Goal: Task Accomplishment & Management: Manage account settings

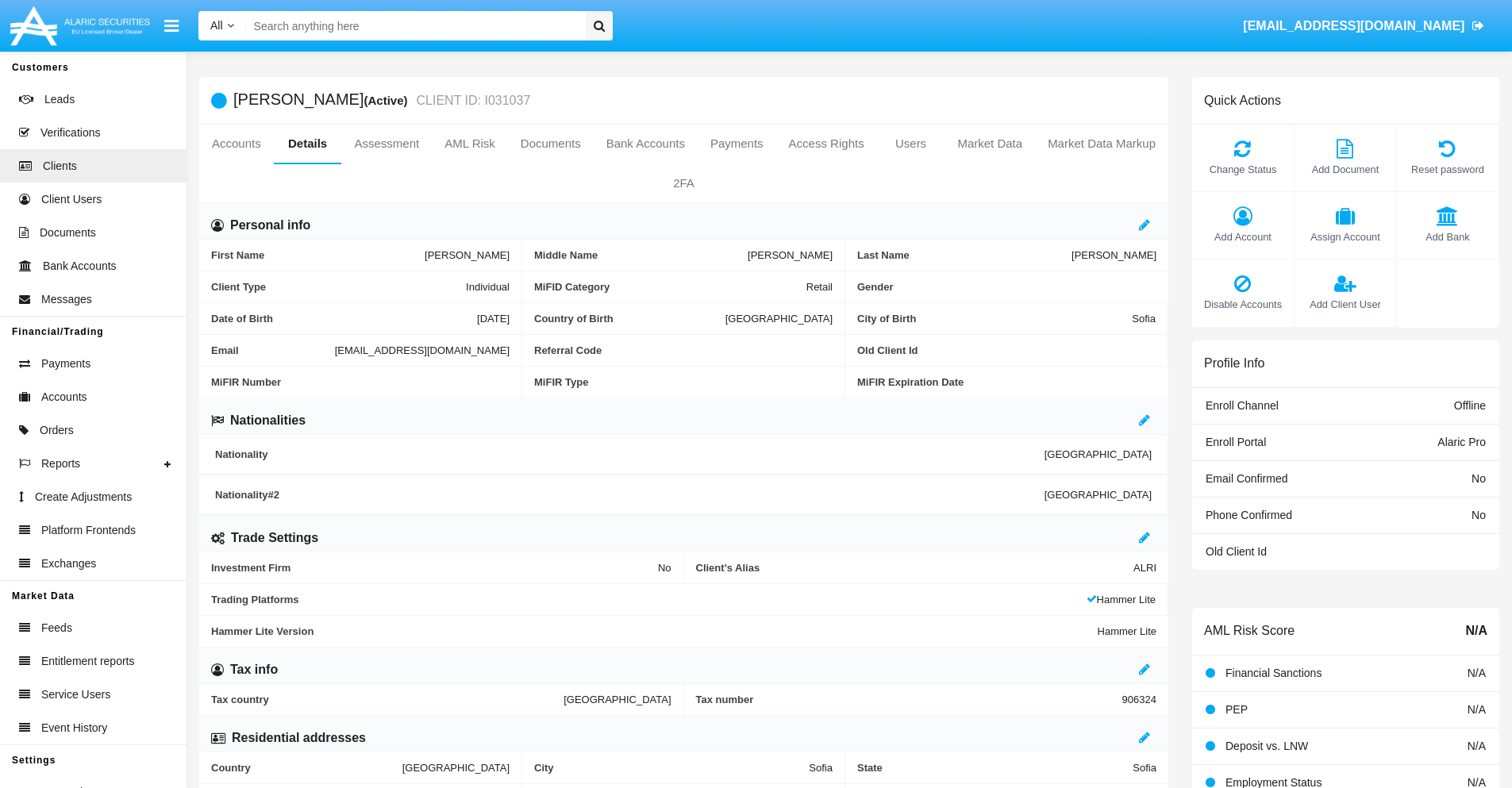
click at [1344, 304] on span "Add Client User" at bounding box center [1345, 305] width 86 height 15
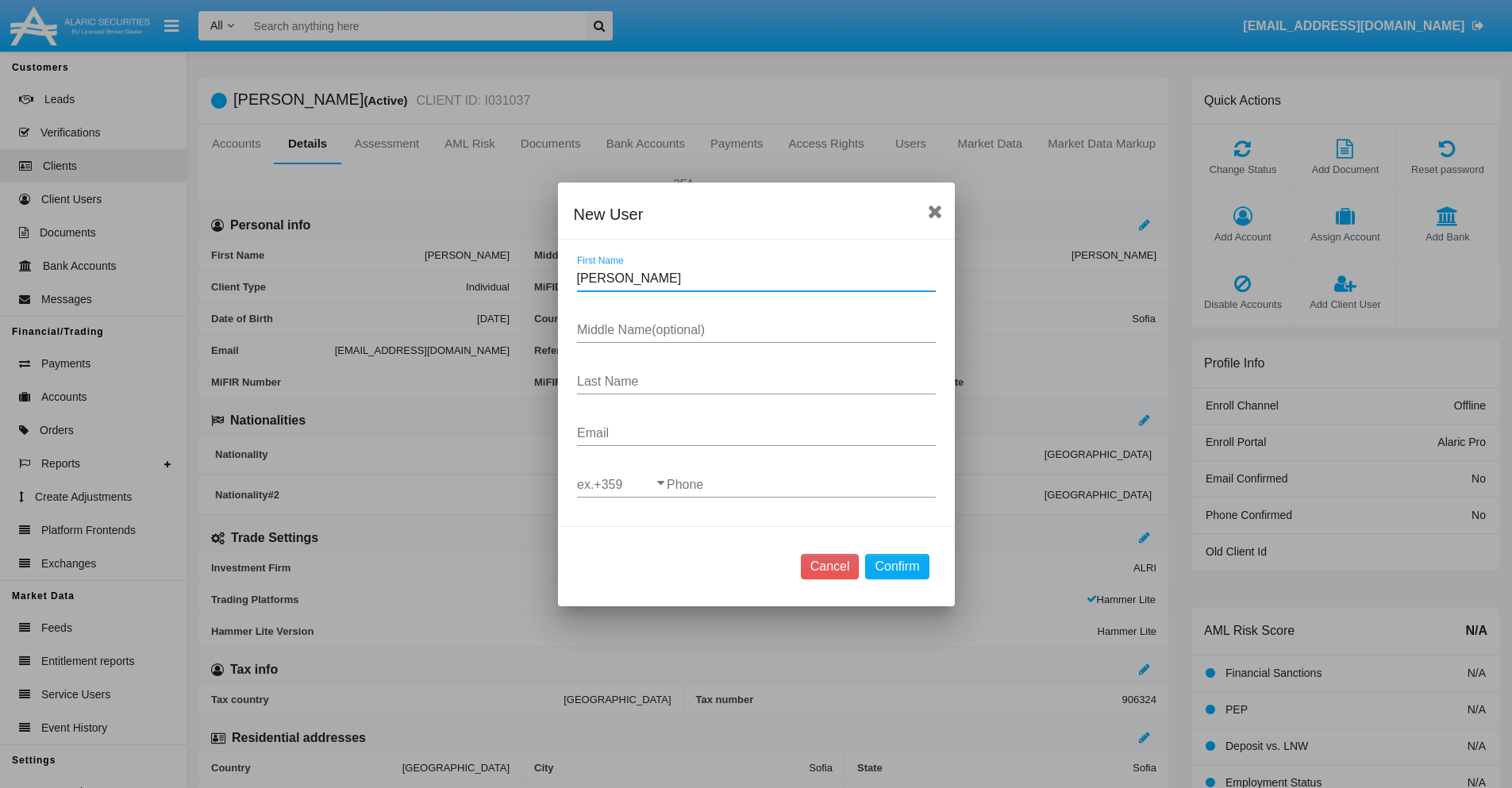
type input "Lanita"
type input "Corey"
type input "Bahringer"
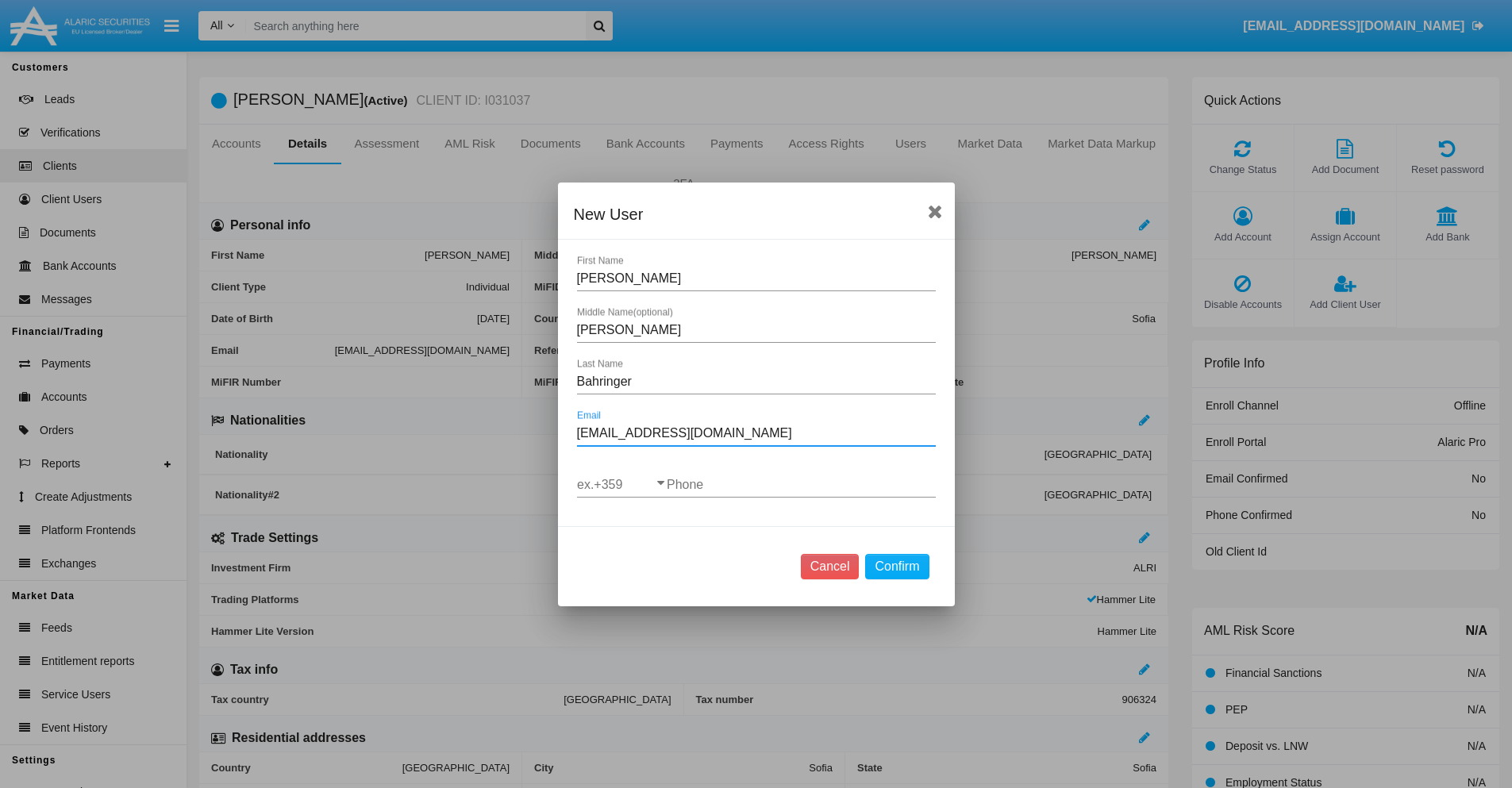
type input "mpf0q9-3@5c4f07.int"
click at [622, 484] on input "ex.+359" at bounding box center [622, 485] width 90 height 14
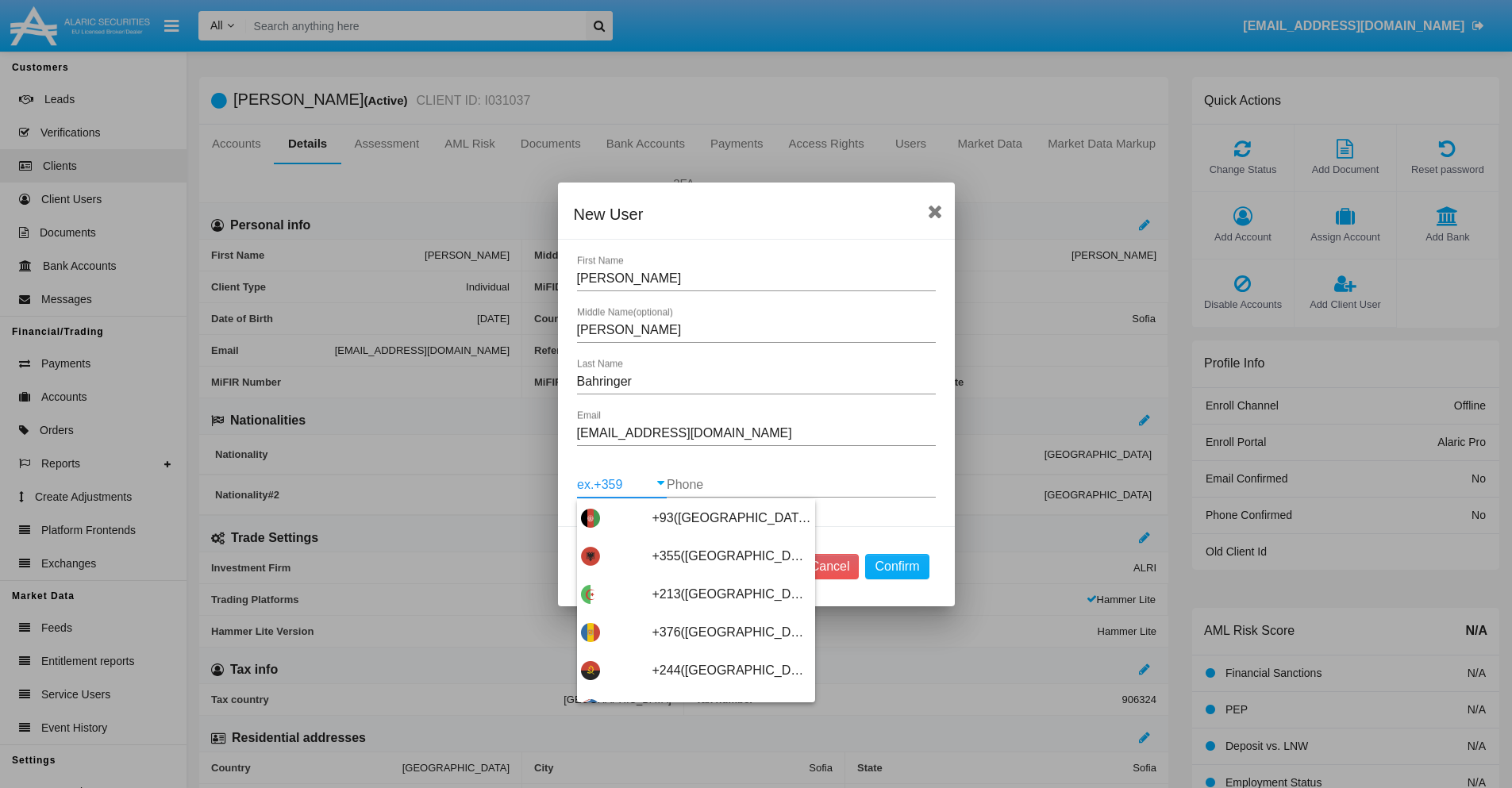
scroll to position [8446, 0]
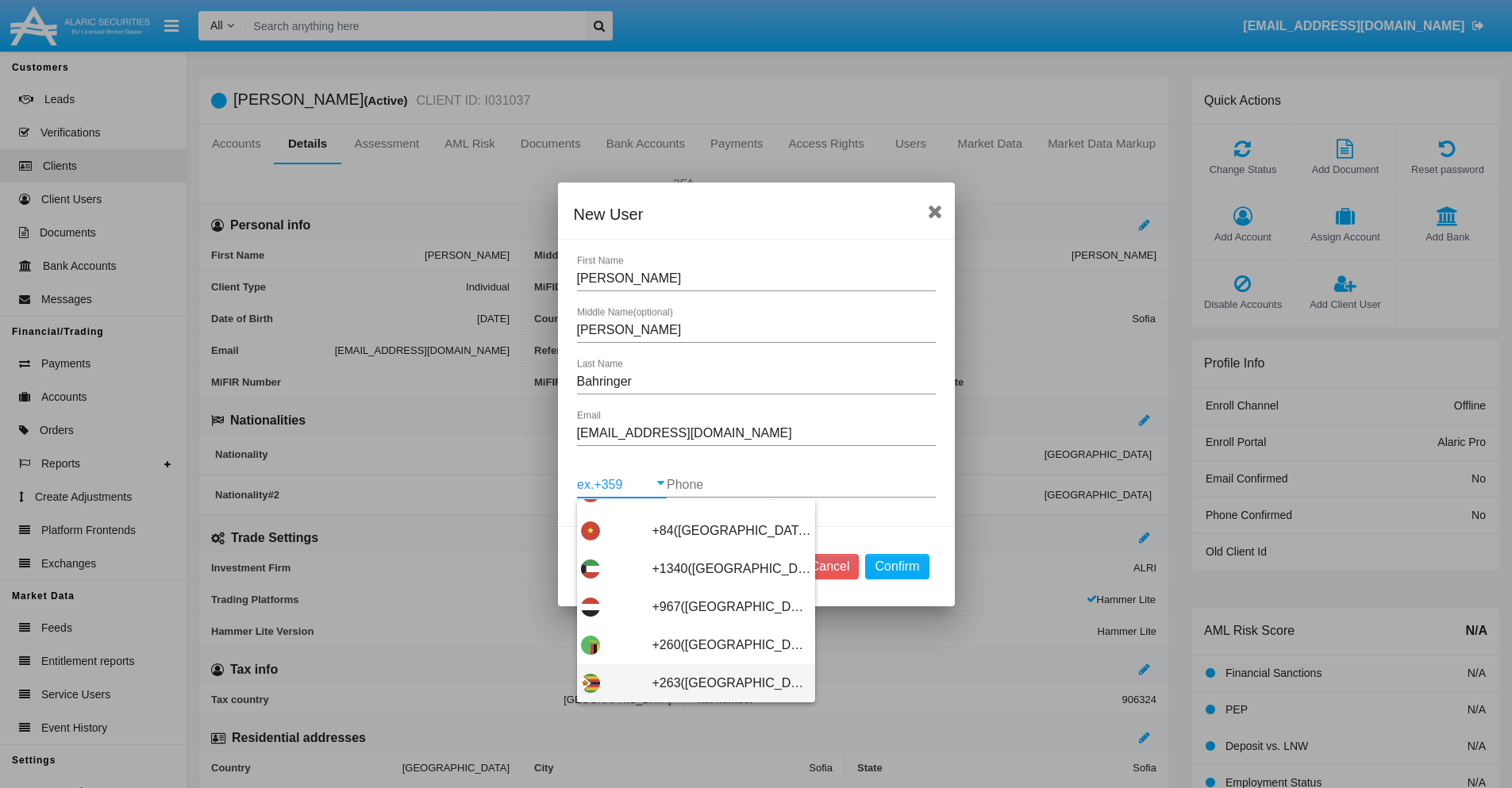
click at [690, 683] on span "+263([GEOGRAPHIC_DATA])" at bounding box center [732, 683] width 159 height 38
type input "+263([GEOGRAPHIC_DATA])"
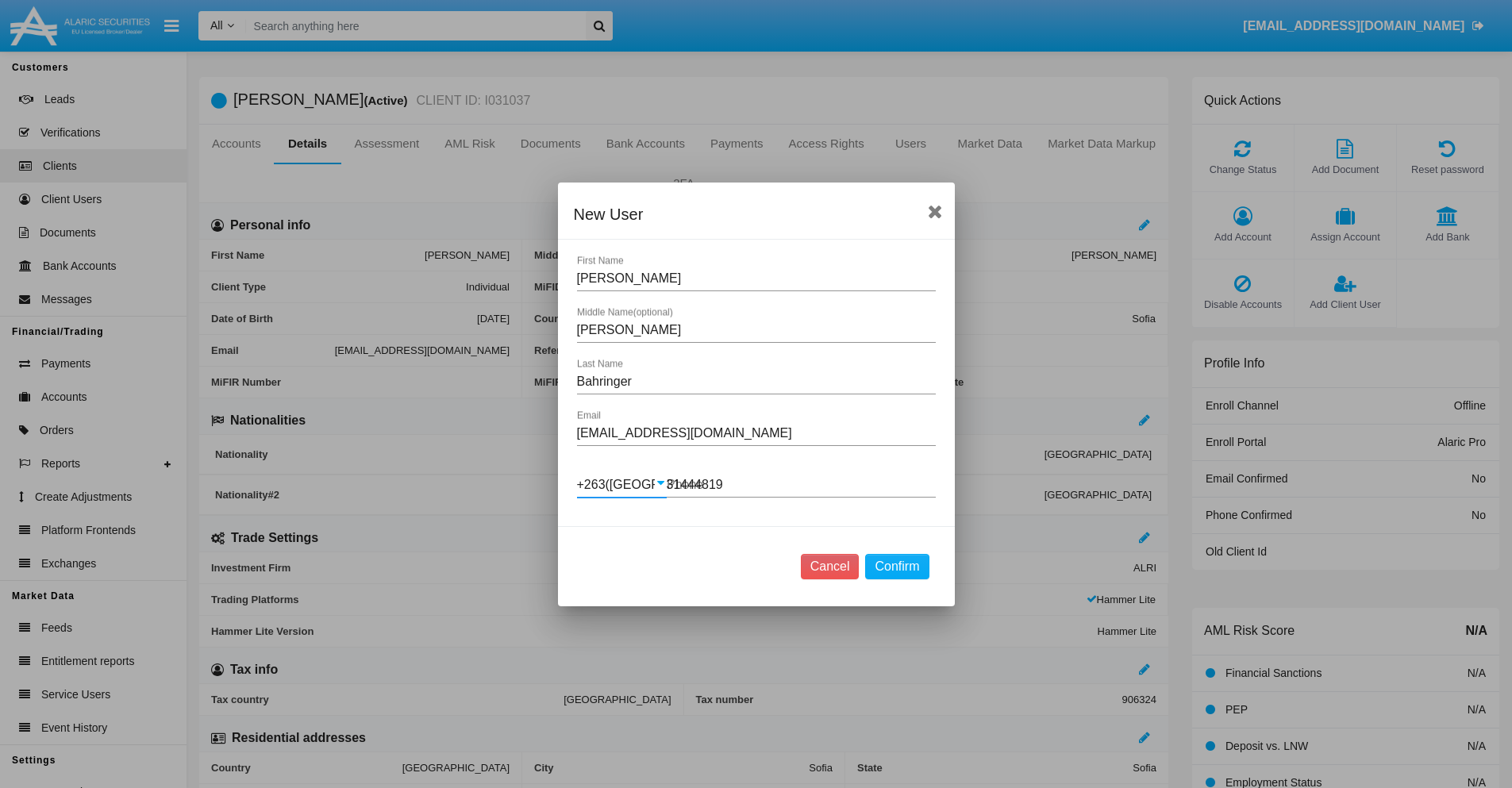
type input "314448192"
click at [897, 566] on button "Confirm" at bounding box center [897, 566] width 63 height 26
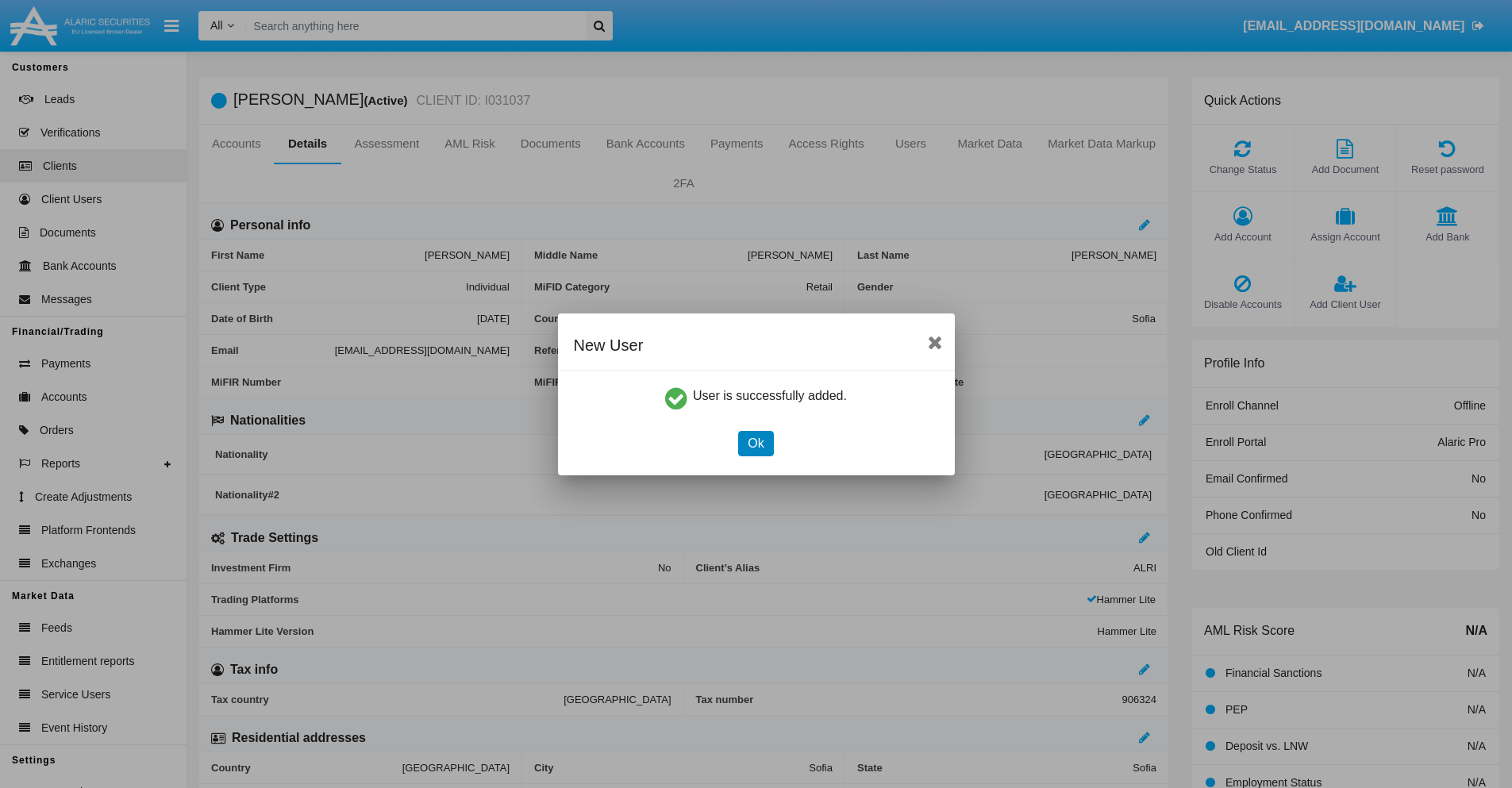
click at [756, 443] on button "Ok" at bounding box center [756, 443] width 35 height 26
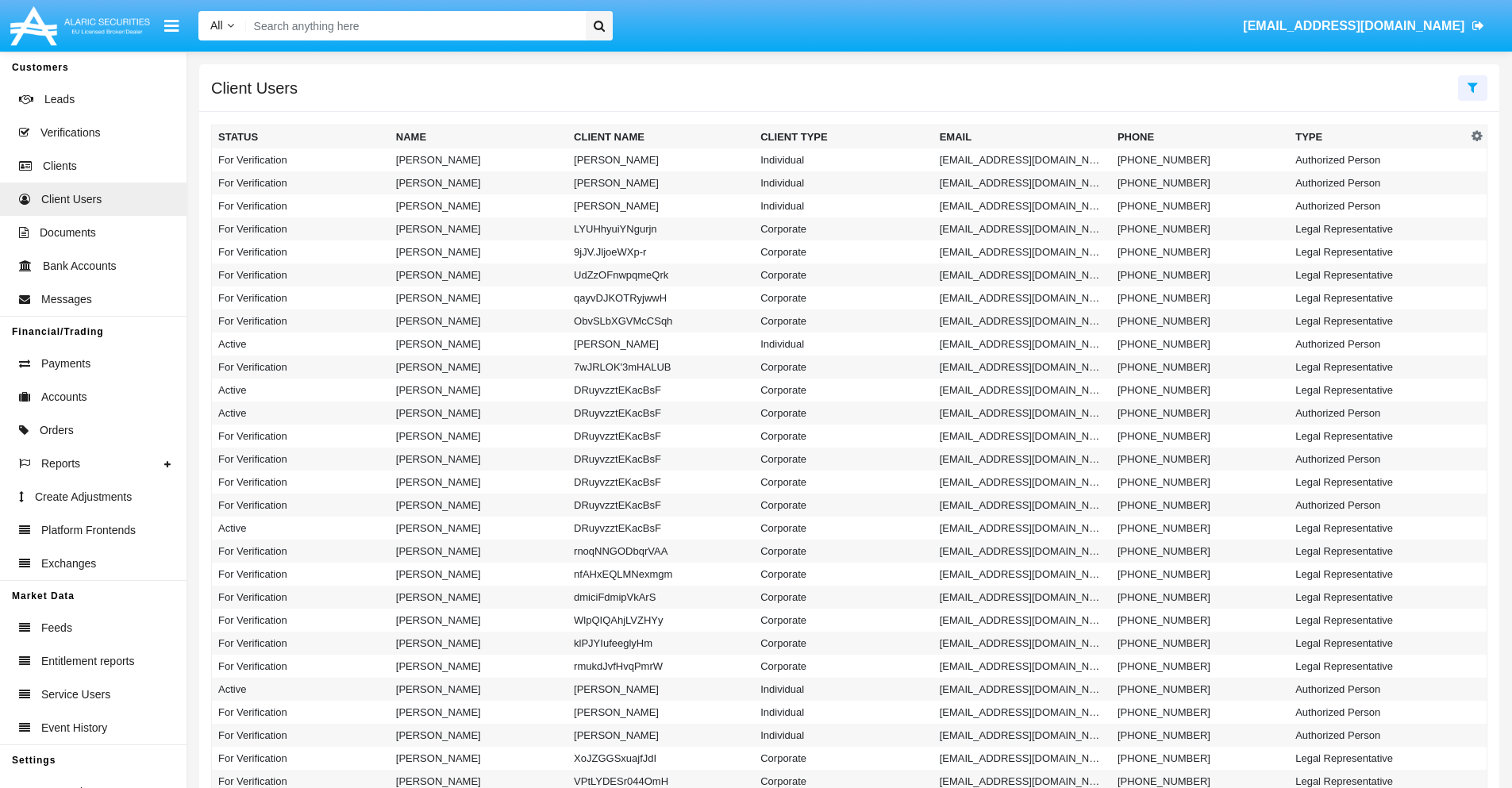
click at [1472, 86] on icon at bounding box center [1473, 87] width 10 height 12
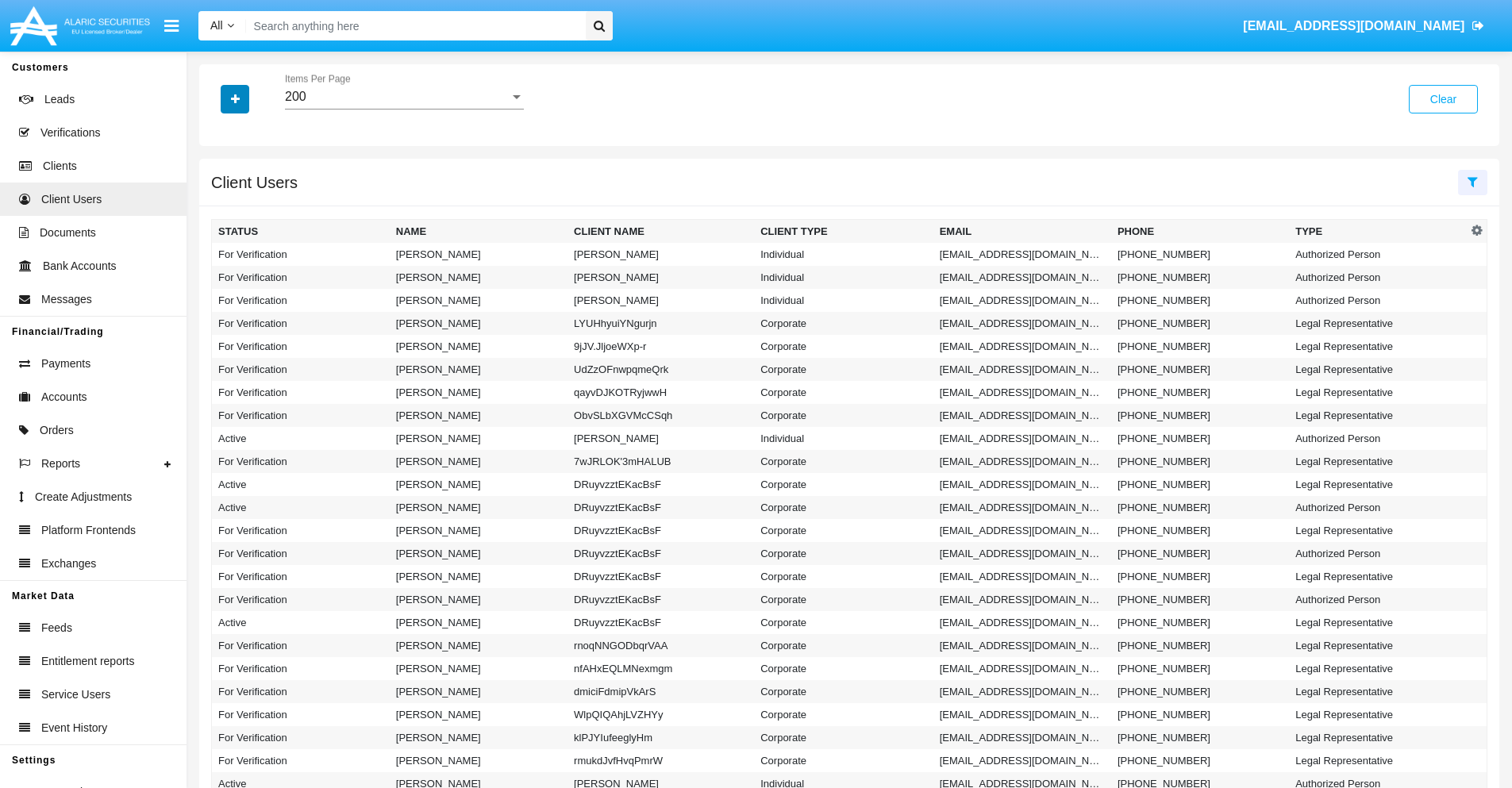
click at [235, 99] on icon "button" at bounding box center [235, 99] width 9 height 11
click at [247, 201] on span "Email" at bounding box center [247, 200] width 32 height 19
click at [218, 208] on input "Email" at bounding box center [218, 208] width 1 height 1
checkbox input "true"
click at [235, 99] on icon "button" at bounding box center [235, 99] width 9 height 11
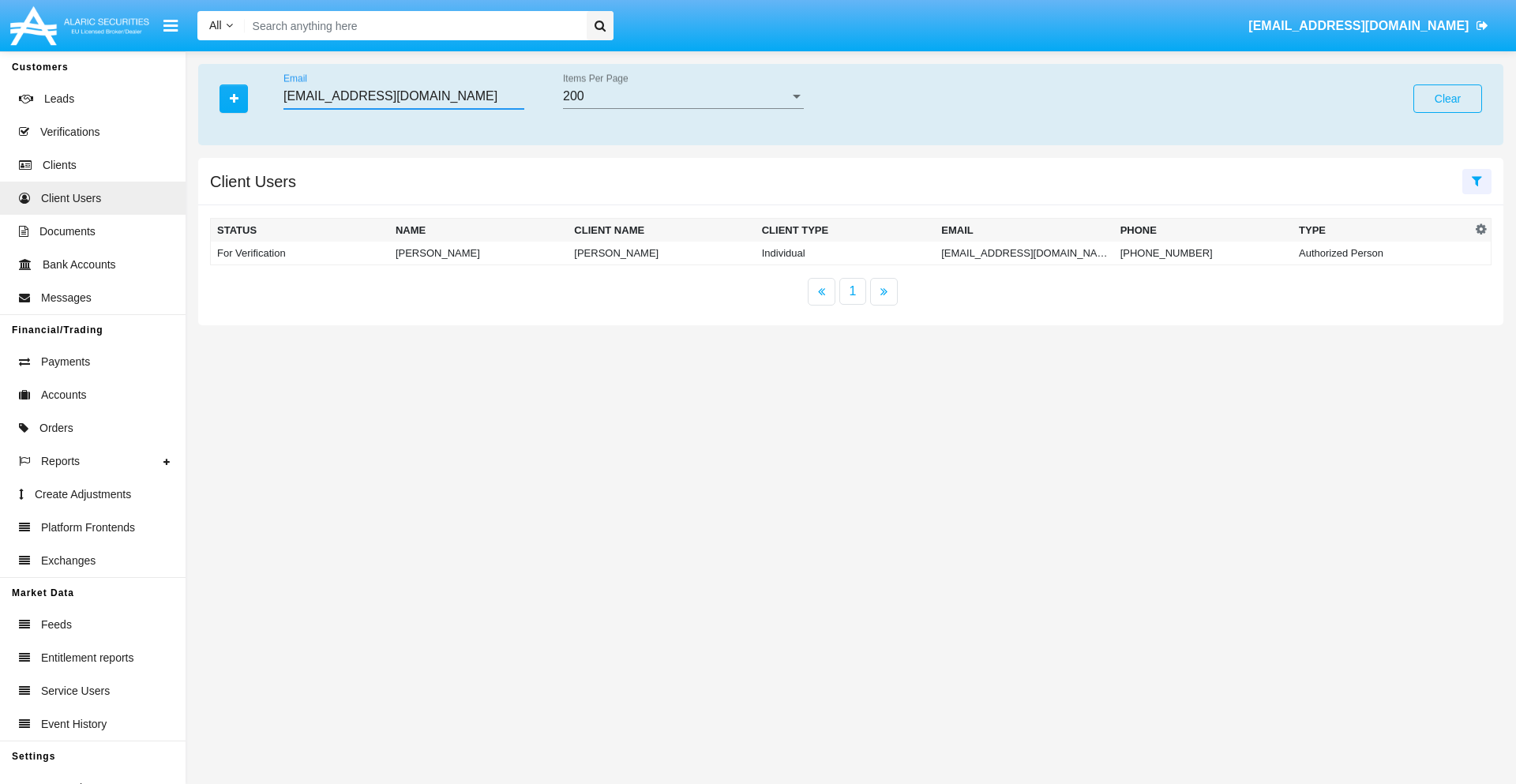
click at [404, 97] on input "[EMAIL_ADDRESS][DOMAIN_NAME]" at bounding box center [404, 96] width 241 height 14
type input "[EMAIL_ADDRESS][DOMAIN_NAME]"
click at [1024, 253] on td "[EMAIL_ADDRESS][DOMAIN_NAME]" at bounding box center [1024, 254] width 178 height 24
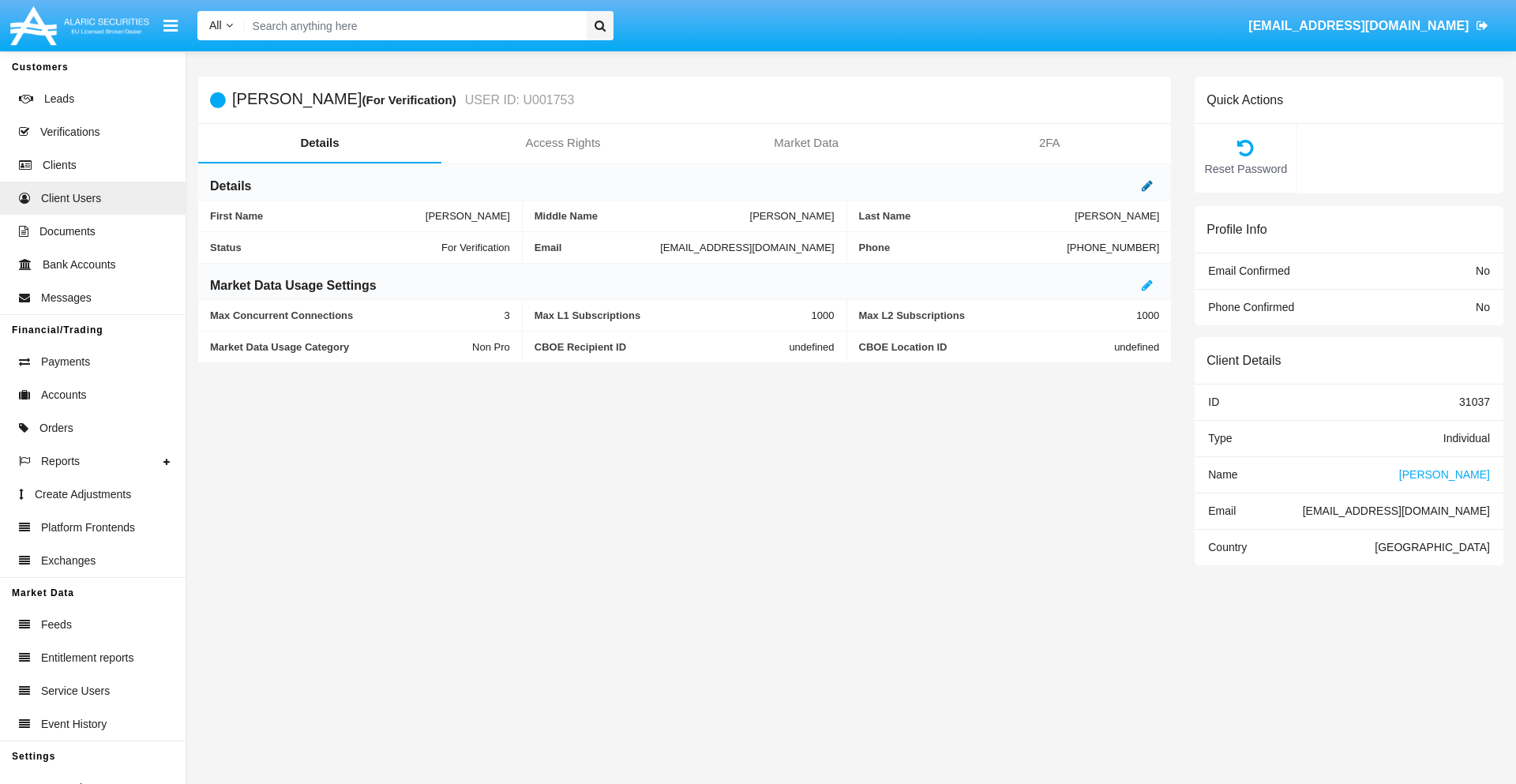
click at [1148, 186] on icon at bounding box center [1147, 185] width 11 height 12
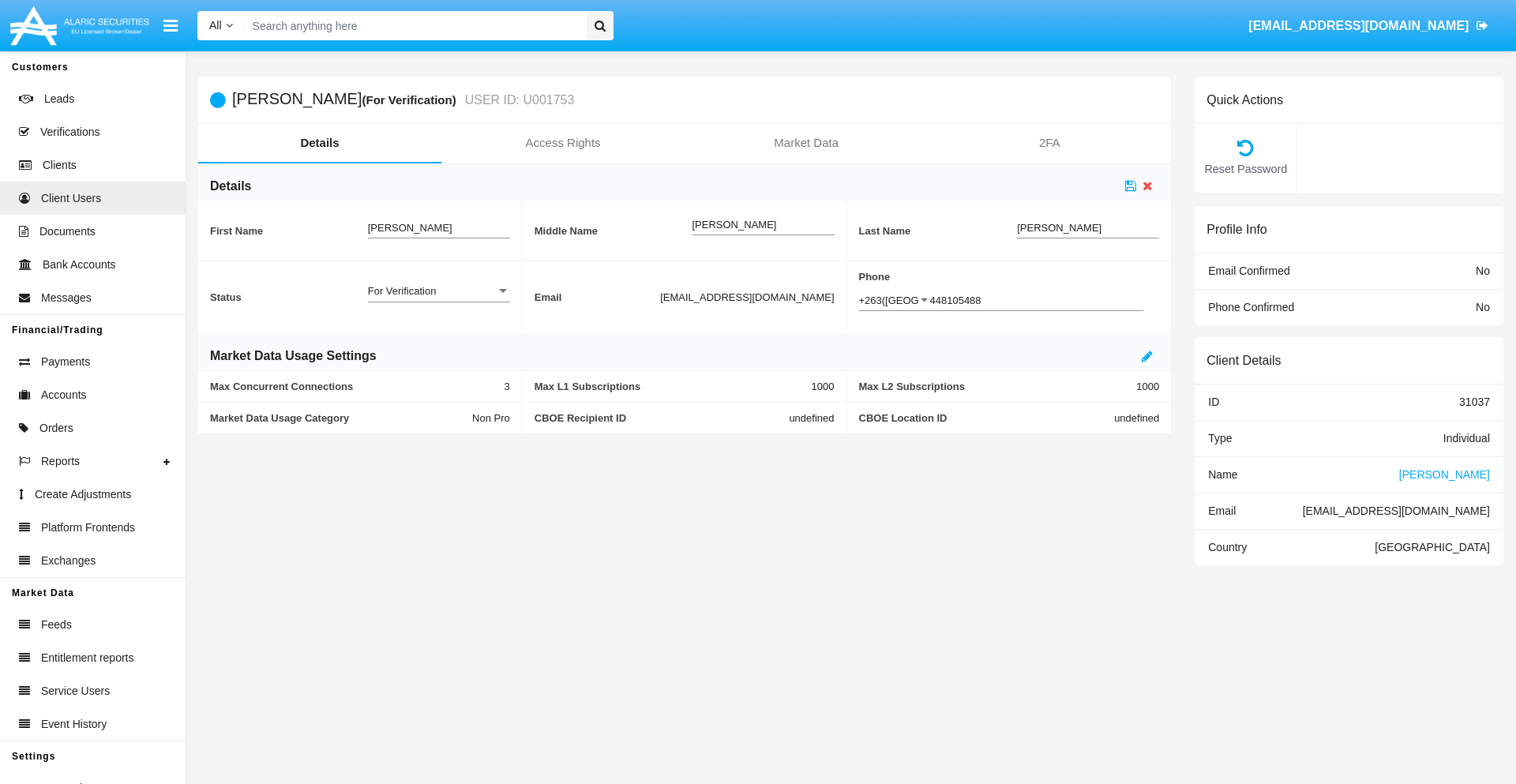
click at [439, 291] on div "For Verification" at bounding box center [431, 291] width 128 height 13
click at [439, 330] on span "Verified" at bounding box center [439, 330] width 142 height 31
click at [1131, 186] on icon at bounding box center [1130, 185] width 11 height 12
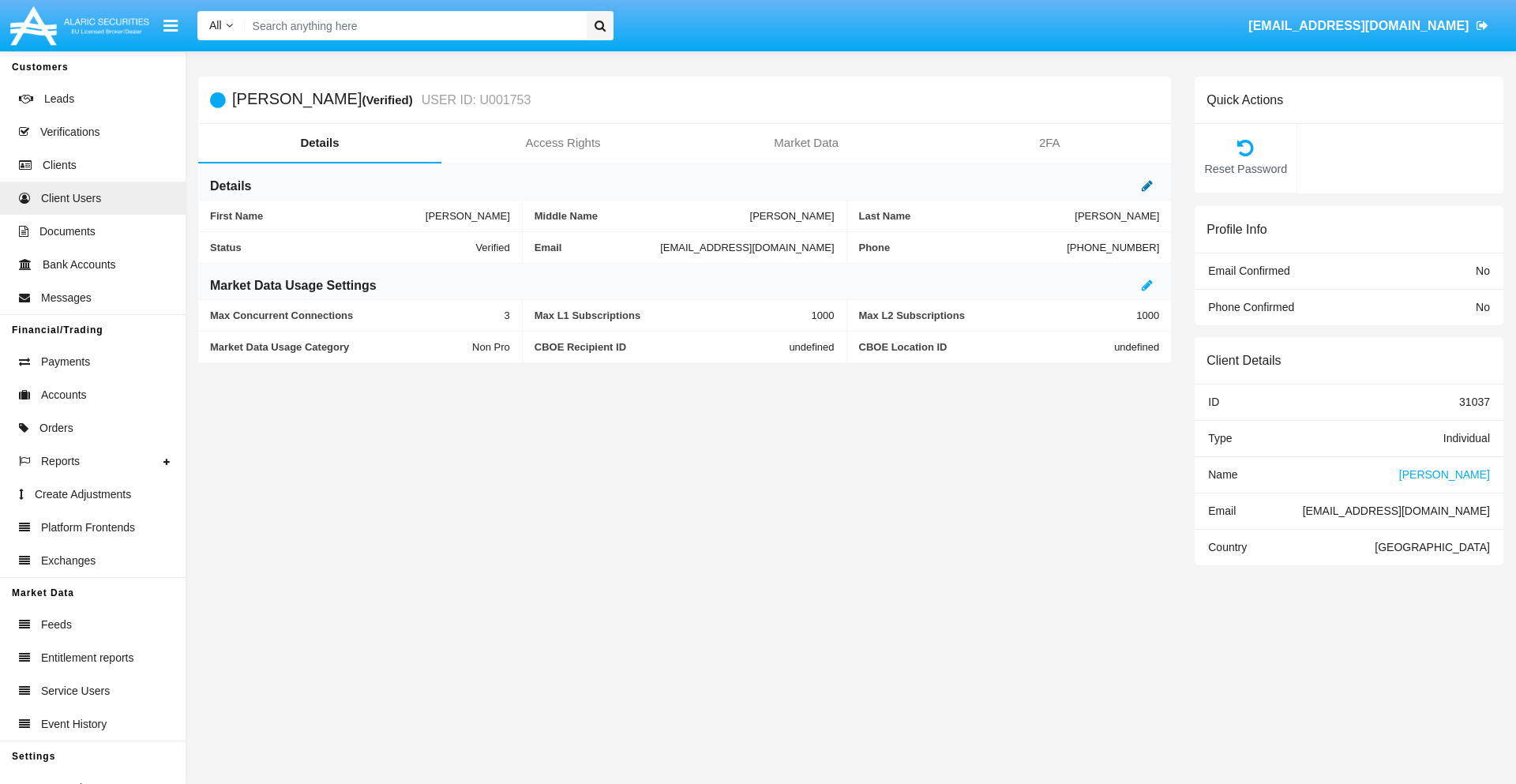
click at [1148, 186] on icon at bounding box center [1147, 185] width 11 height 12
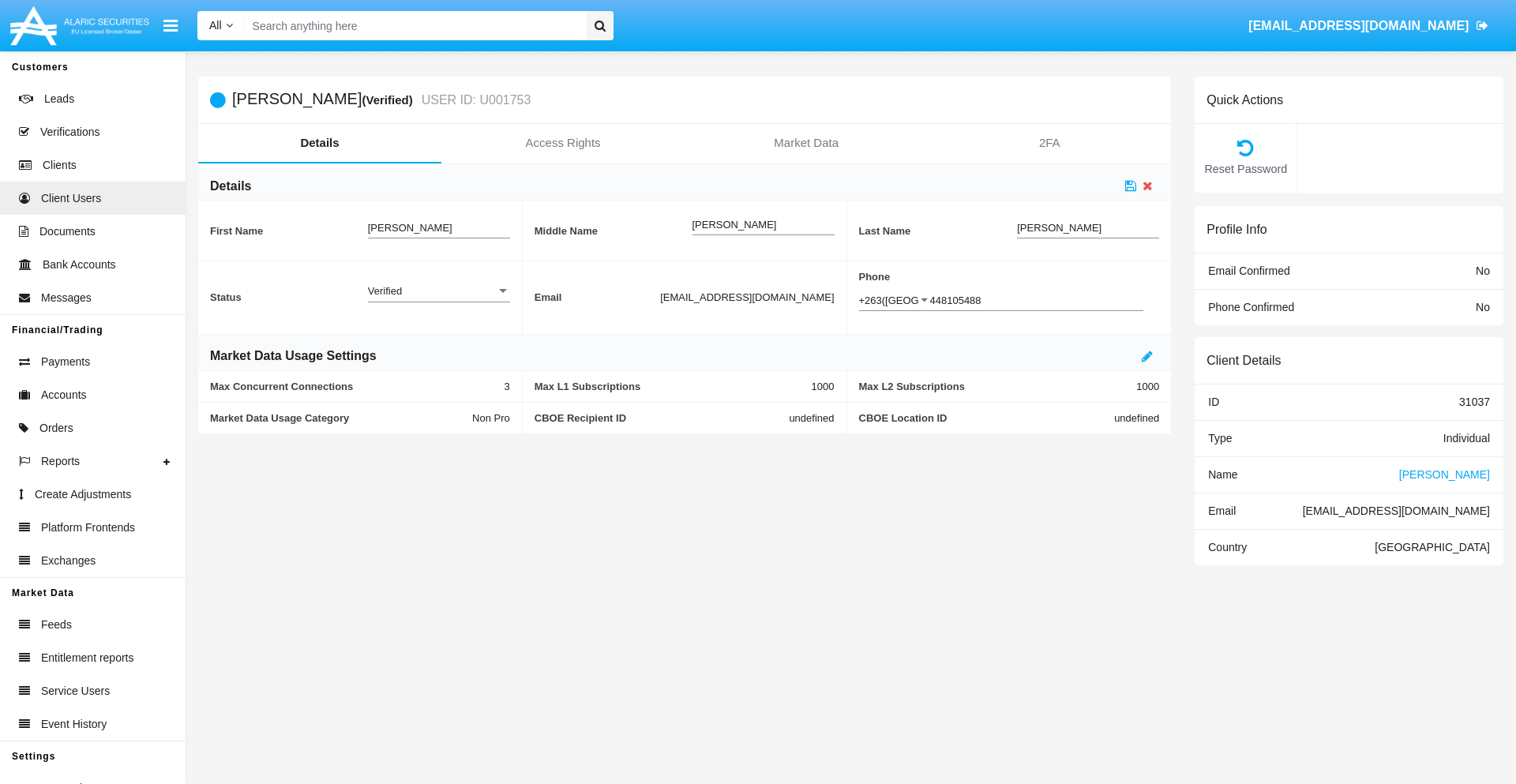
click at [439, 291] on div "Verified" at bounding box center [431, 291] width 128 height 13
click at [439, 299] on span "Active" at bounding box center [439, 299] width 142 height 31
click at [1131, 186] on icon at bounding box center [1130, 185] width 11 height 12
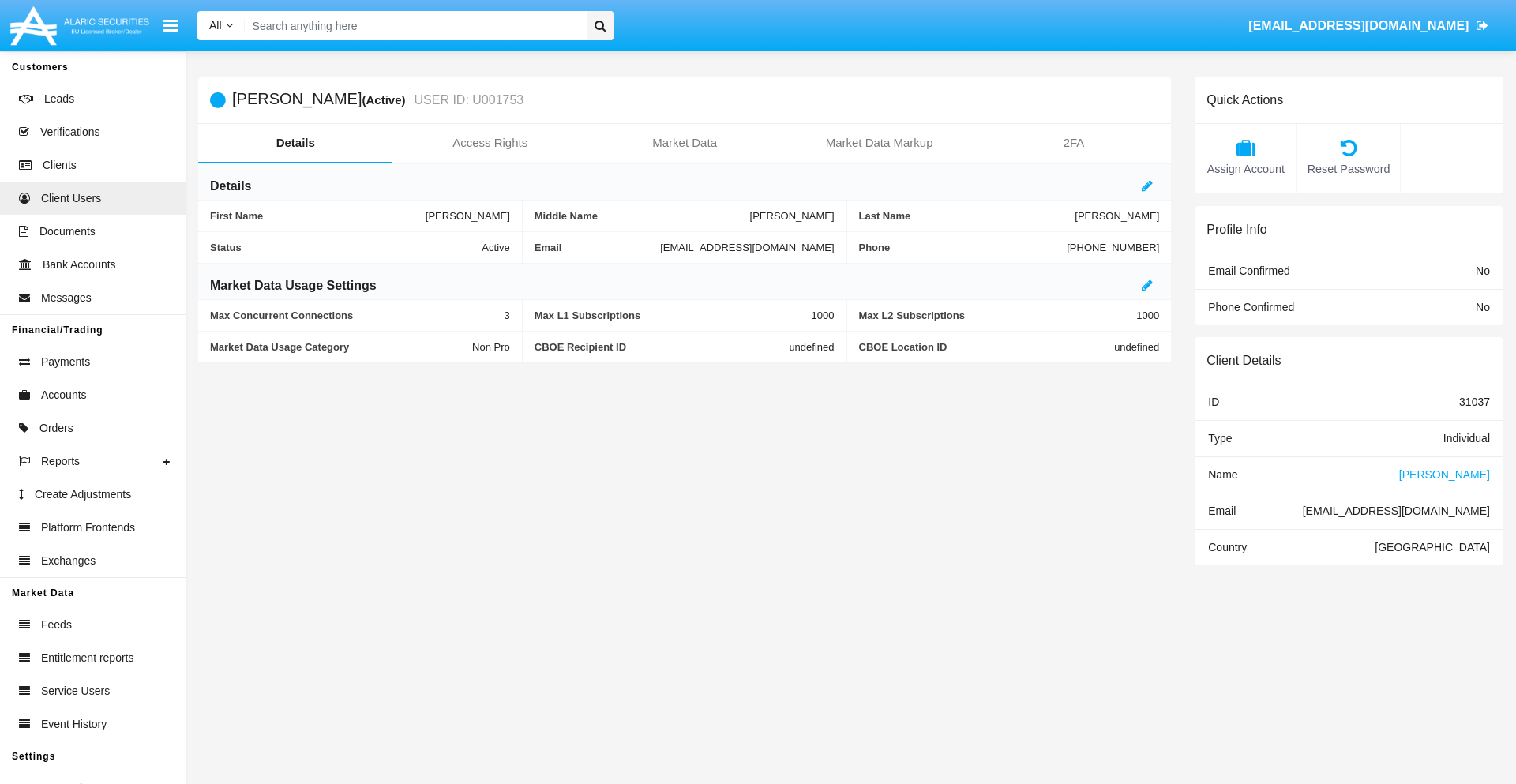
click at [1223, 474] on span "Name" at bounding box center [1223, 474] width 29 height 12
